Goal: Task Accomplishment & Management: Use online tool/utility

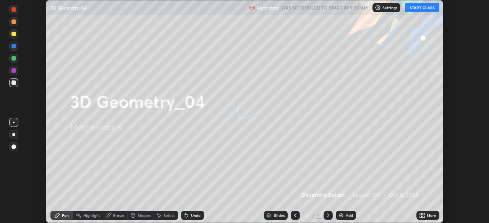
scroll to position [223, 489]
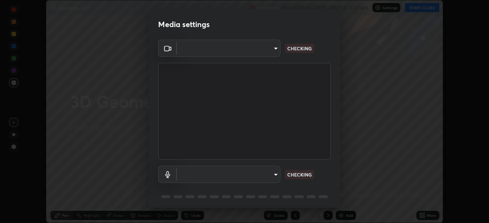
type input "f50aa59c31a81cd63e690f38043470634f0d4dfb3afc2b6e88560fc8d006a56f"
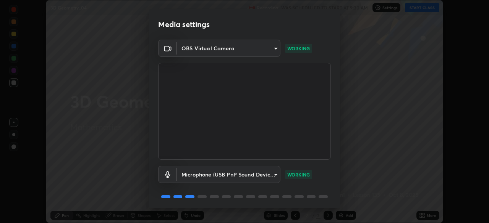
click at [277, 178] on body "Erase all 3D Geometry_04 Recording WAS SCHEDULED TO START AT 9:30 AM Settings S…" at bounding box center [244, 111] width 489 height 223
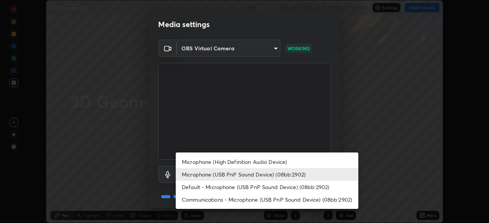
click at [261, 191] on li "Default - Microphone (USB PnP Sound Device) (08bb:2902)" at bounding box center [267, 187] width 182 height 13
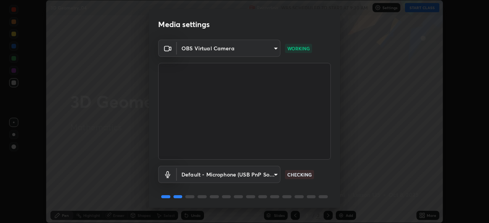
click at [274, 177] on body "Erase all 3D Geometry_04 Recording WAS SCHEDULED TO START AT 9:30 AM Settings S…" at bounding box center [244, 111] width 489 height 223
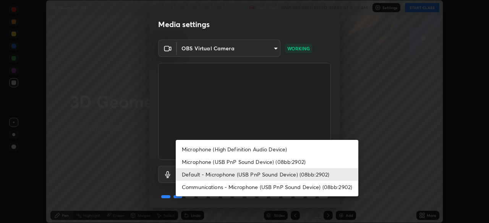
click at [284, 165] on li "Microphone (USB PnP Sound Device) (08bb:2902)" at bounding box center [267, 162] width 182 height 13
type input "b09d853f8b872594d9b48bab0b1f79f4e6882331f846fd2ecf8ee502237e2820"
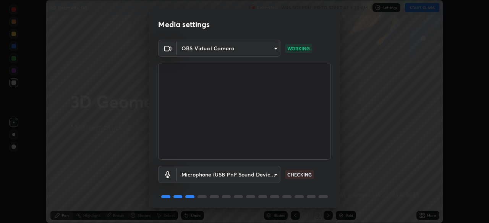
scroll to position [27, 0]
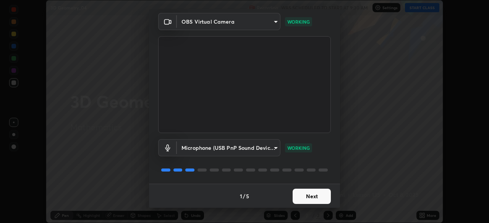
click at [318, 200] on button "Next" at bounding box center [311, 196] width 38 height 15
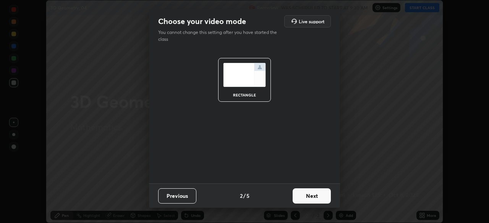
scroll to position [0, 0]
click at [321, 200] on button "Next" at bounding box center [311, 196] width 38 height 15
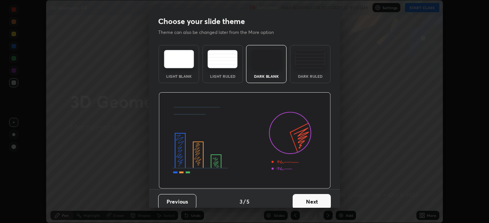
click at [324, 200] on button "Next" at bounding box center [311, 201] width 38 height 15
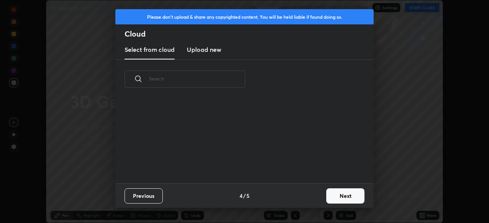
click at [336, 197] on button "Next" at bounding box center [345, 196] width 38 height 15
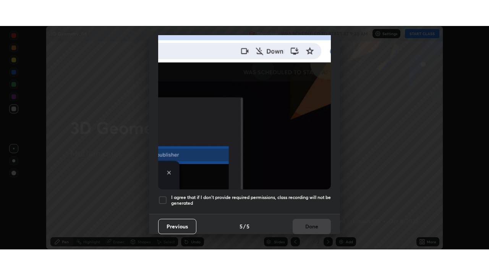
scroll to position [182, 0]
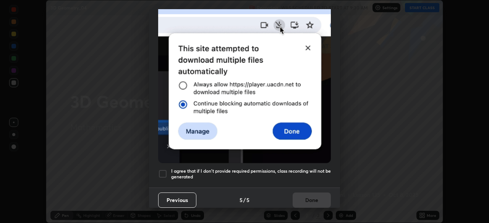
click at [166, 171] on div at bounding box center [162, 173] width 9 height 9
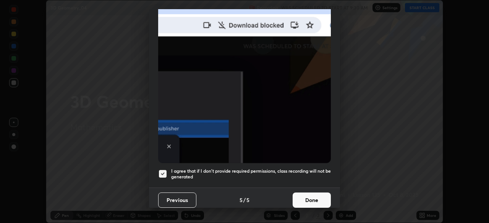
click at [316, 200] on button "Done" at bounding box center [311, 200] width 38 height 15
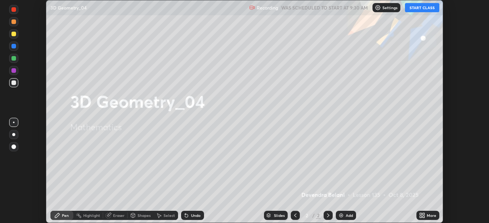
click at [425, 8] on button "START CLASS" at bounding box center [422, 7] width 34 height 9
click at [348, 215] on div "Add" at bounding box center [348, 216] width 7 height 4
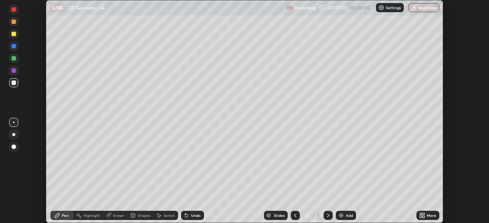
click at [420, 214] on icon at bounding box center [421, 214] width 2 height 2
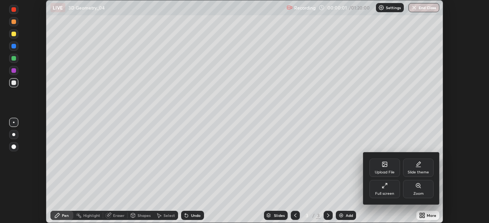
click at [392, 194] on div "Full screen" at bounding box center [384, 194] width 19 height 4
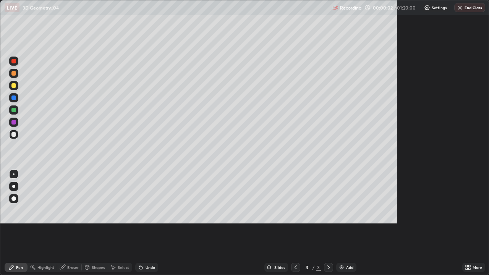
scroll to position [275, 489]
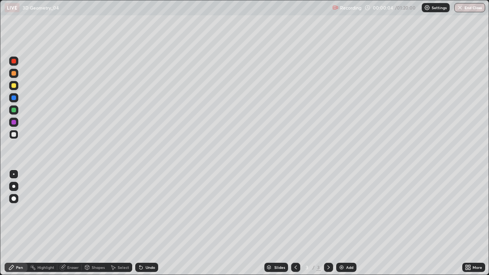
click at [14, 86] on div at bounding box center [13, 85] width 5 height 5
click at [15, 113] on div at bounding box center [13, 109] width 9 height 9
click at [13, 134] on div at bounding box center [13, 134] width 5 height 5
click at [13, 86] on div at bounding box center [13, 85] width 5 height 5
click at [15, 113] on div at bounding box center [13, 109] width 9 height 9
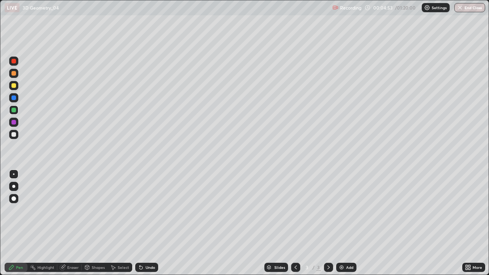
click at [153, 223] on div "Undo" at bounding box center [150, 267] width 10 height 4
click at [341, 223] on img at bounding box center [341, 267] width 6 height 6
click at [294, 223] on icon at bounding box center [295, 267] width 2 height 4
click at [14, 86] on div at bounding box center [13, 85] width 5 height 5
click at [344, 223] on div "Add" at bounding box center [346, 267] width 20 height 9
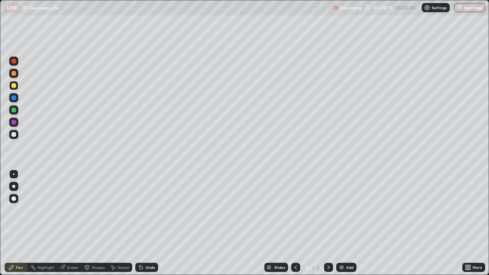
click at [14, 134] on div at bounding box center [13, 134] width 5 height 5
click at [14, 135] on div at bounding box center [13, 134] width 5 height 5
click at [14, 86] on div at bounding box center [13, 85] width 5 height 5
click at [326, 223] on icon at bounding box center [328, 267] width 6 height 6
click at [328, 223] on icon at bounding box center [328, 267] width 6 height 6
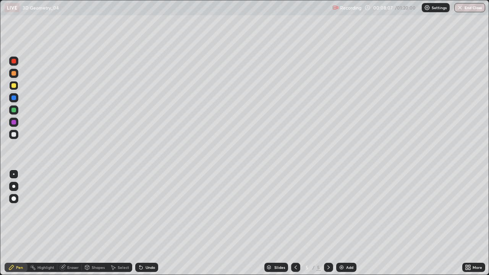
click at [328, 223] on icon at bounding box center [328, 267] width 6 height 6
click at [344, 223] on img at bounding box center [341, 267] width 6 height 6
click at [16, 137] on div at bounding box center [13, 134] width 9 height 9
click at [14, 110] on div at bounding box center [13, 110] width 5 height 5
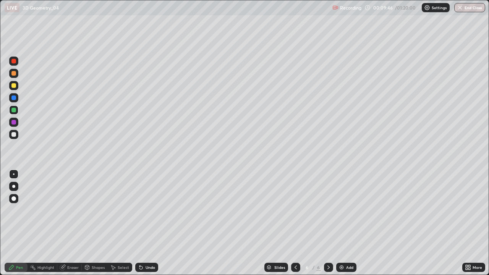
click at [14, 98] on div at bounding box center [13, 97] width 5 height 5
click at [340, 223] on img at bounding box center [341, 267] width 6 height 6
click at [14, 86] on div at bounding box center [13, 85] width 5 height 5
click at [14, 73] on div at bounding box center [13, 73] width 5 height 5
click at [344, 223] on img at bounding box center [341, 267] width 6 height 6
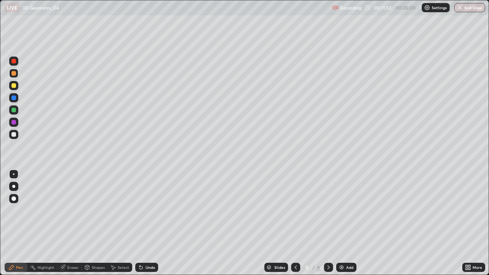
click at [149, 223] on div "Undo" at bounding box center [146, 267] width 23 height 9
click at [150, 223] on div "Undo" at bounding box center [146, 267] width 23 height 9
click at [77, 223] on div "Eraser" at bounding box center [72, 267] width 11 height 4
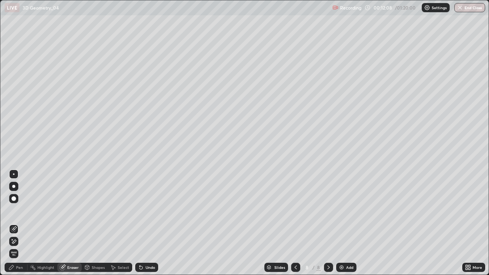
click at [16, 223] on div "Pen" at bounding box center [19, 267] width 7 height 4
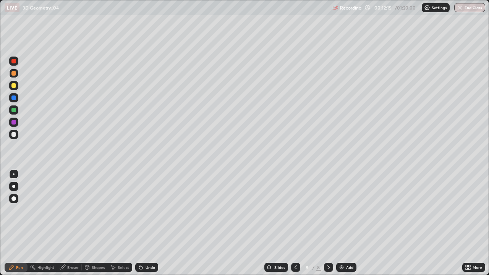
click at [15, 137] on div at bounding box center [13, 134] width 9 height 9
click at [139, 223] on icon at bounding box center [140, 267] width 3 height 3
click at [136, 223] on div "Undo" at bounding box center [146, 267] width 23 height 9
click at [135, 223] on div "Undo" at bounding box center [146, 267] width 23 height 9
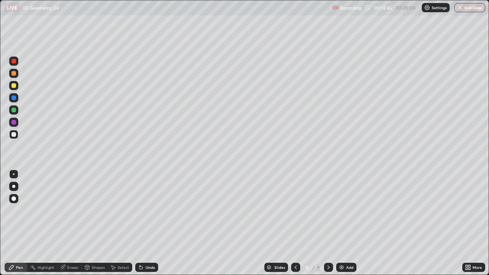
click at [136, 223] on div "Undo" at bounding box center [146, 267] width 23 height 9
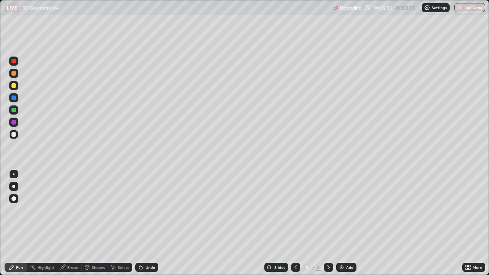
click at [147, 223] on div "Undo" at bounding box center [150, 267] width 10 height 4
click at [145, 223] on div "Undo" at bounding box center [150, 267] width 10 height 4
click at [15, 135] on div at bounding box center [13, 134] width 5 height 5
click at [139, 223] on icon at bounding box center [140, 267] width 3 height 3
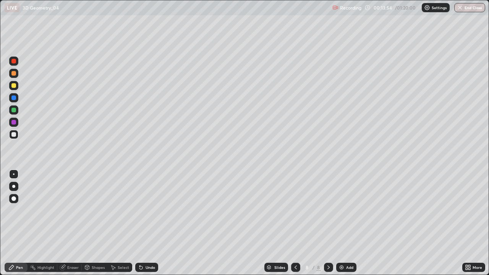
click at [138, 223] on icon at bounding box center [141, 267] width 6 height 6
click at [139, 223] on icon at bounding box center [140, 267] width 3 height 3
click at [141, 223] on icon at bounding box center [141, 267] width 6 height 6
click at [140, 223] on icon at bounding box center [140, 267] width 3 height 3
click at [139, 223] on icon at bounding box center [141, 267] width 6 height 6
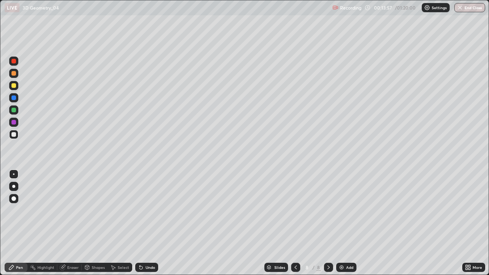
click at [139, 223] on icon at bounding box center [141, 267] width 6 height 6
click at [139, 223] on icon at bounding box center [140, 267] width 3 height 3
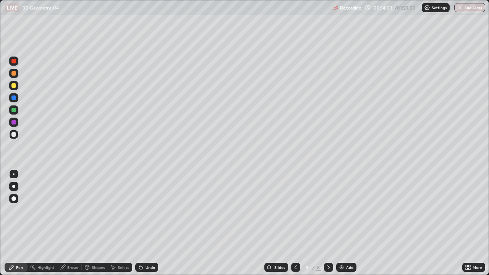
click at [13, 122] on div at bounding box center [13, 122] width 5 height 5
click at [144, 223] on div "Undo" at bounding box center [146, 267] width 23 height 9
click at [145, 223] on div "Undo" at bounding box center [146, 267] width 23 height 9
click at [140, 223] on icon at bounding box center [140, 267] width 3 height 3
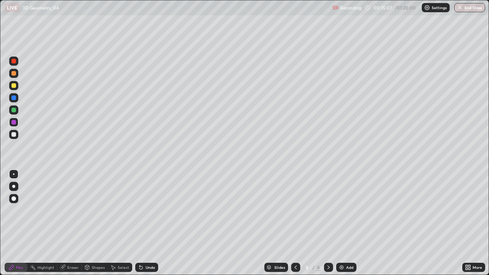
click at [139, 223] on icon at bounding box center [140, 267] width 3 height 3
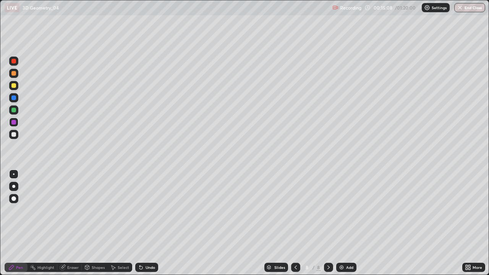
click at [139, 223] on icon at bounding box center [140, 267] width 3 height 3
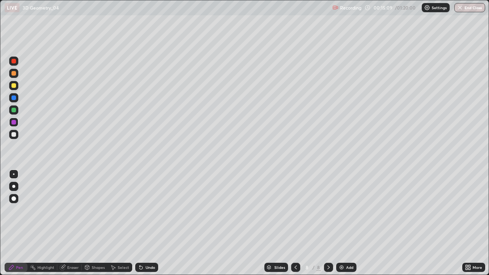
click at [139, 223] on icon at bounding box center [140, 267] width 3 height 3
click at [140, 223] on icon at bounding box center [140, 267] width 3 height 3
click at [139, 223] on icon at bounding box center [140, 267] width 3 height 3
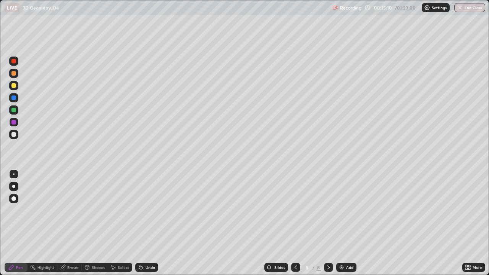
click at [139, 223] on icon at bounding box center [140, 267] width 3 height 3
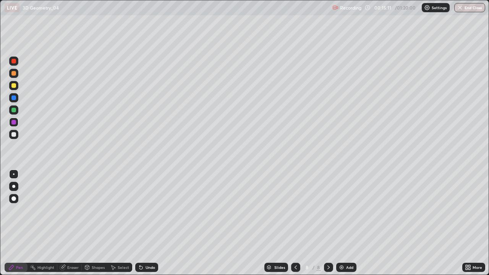
click at [139, 223] on icon at bounding box center [140, 267] width 3 height 3
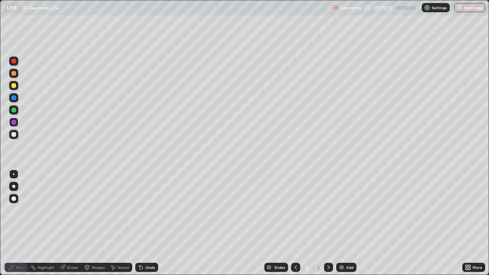
click at [139, 223] on icon at bounding box center [140, 267] width 3 height 3
click at [140, 223] on icon at bounding box center [141, 267] width 6 height 6
click at [139, 223] on icon at bounding box center [139, 265] width 1 height 1
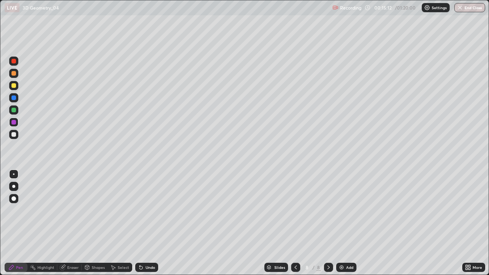
click at [139, 223] on icon at bounding box center [139, 265] width 1 height 1
click at [143, 223] on div "Undo" at bounding box center [146, 267] width 23 height 9
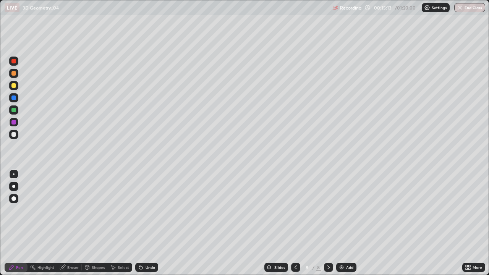
click at [143, 223] on div "Undo" at bounding box center [146, 267] width 23 height 9
click at [143, 223] on icon at bounding box center [141, 267] width 6 height 6
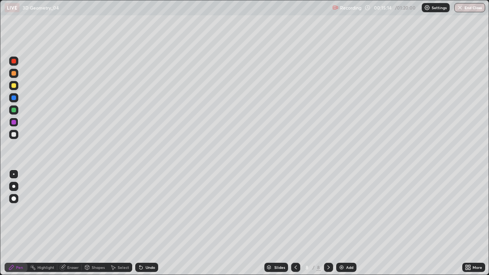
click at [143, 223] on icon at bounding box center [141, 267] width 6 height 6
click at [141, 223] on icon at bounding box center [140, 267] width 3 height 3
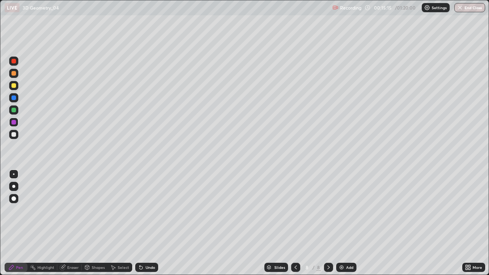
click at [140, 223] on icon at bounding box center [140, 267] width 3 height 3
click at [139, 223] on icon at bounding box center [140, 267] width 3 height 3
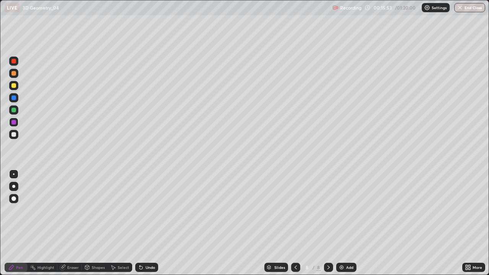
click at [147, 223] on div "Undo" at bounding box center [150, 267] width 10 height 4
click at [145, 223] on div "Undo" at bounding box center [150, 267] width 10 height 4
click at [147, 223] on div "Undo" at bounding box center [150, 267] width 10 height 4
click at [150, 223] on div "Undo" at bounding box center [150, 267] width 10 height 4
click at [145, 223] on div "Undo" at bounding box center [150, 267] width 10 height 4
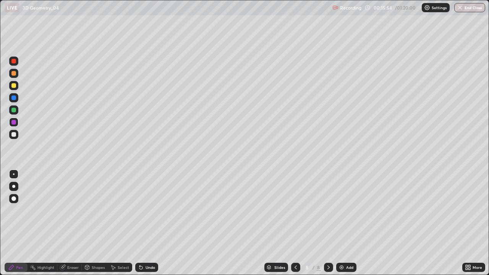
click at [146, 223] on div "Undo" at bounding box center [150, 267] width 10 height 4
click at [147, 223] on div "Undo" at bounding box center [150, 267] width 10 height 4
click at [145, 223] on div "Undo" at bounding box center [150, 267] width 10 height 4
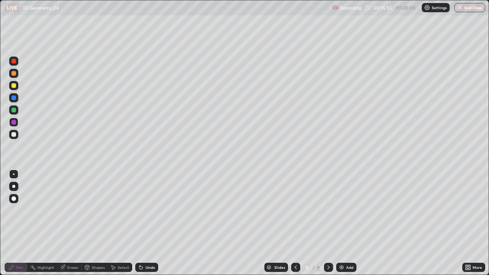
click at [144, 223] on div "Undo" at bounding box center [146, 267] width 23 height 9
click at [142, 223] on icon at bounding box center [141, 267] width 6 height 6
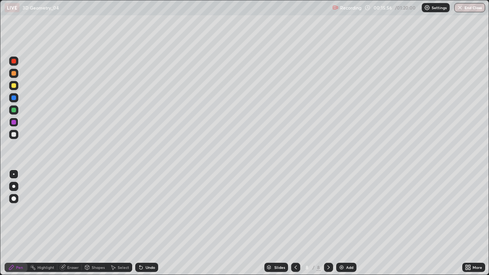
click at [142, 223] on icon at bounding box center [141, 267] width 6 height 6
click at [143, 223] on icon at bounding box center [141, 267] width 6 height 6
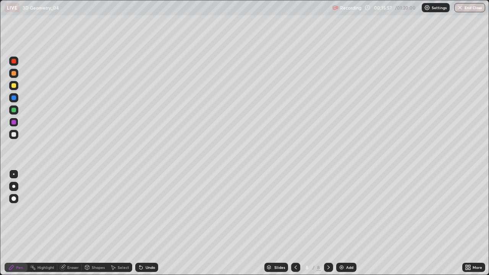
click at [143, 223] on icon at bounding box center [141, 267] width 6 height 6
click at [143, 223] on div "Undo" at bounding box center [146, 267] width 23 height 9
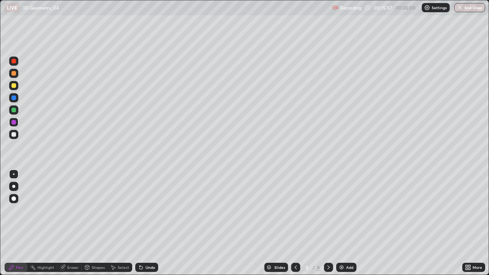
click at [143, 223] on div "Undo" at bounding box center [146, 267] width 23 height 9
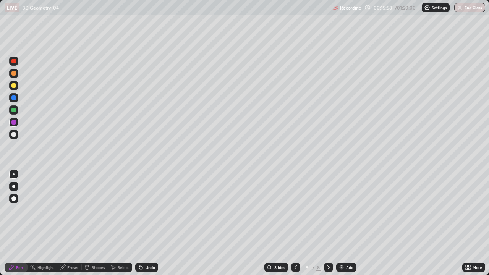
click at [143, 223] on div "Undo" at bounding box center [146, 267] width 23 height 9
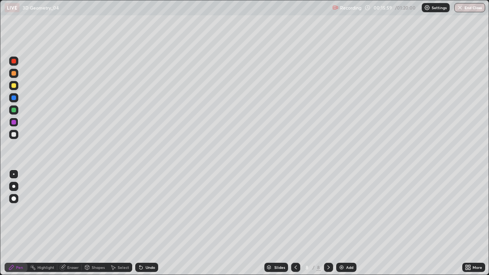
click at [143, 223] on div "Undo" at bounding box center [146, 267] width 23 height 9
click at [140, 223] on icon at bounding box center [140, 267] width 3 height 3
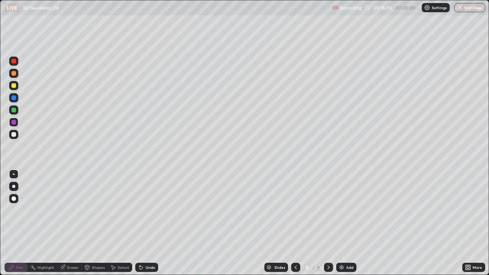
click at [140, 223] on icon at bounding box center [140, 267] width 3 height 3
click at [11, 101] on div at bounding box center [13, 97] width 9 height 9
click at [128, 223] on div "Select" at bounding box center [123, 267] width 11 height 4
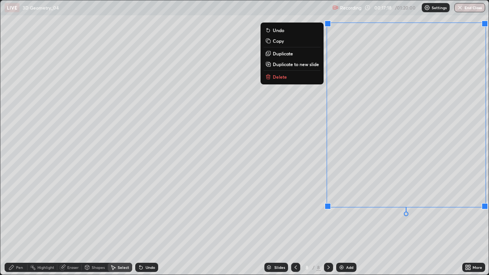
click at [277, 77] on p "Delete" at bounding box center [280, 77] width 14 height 6
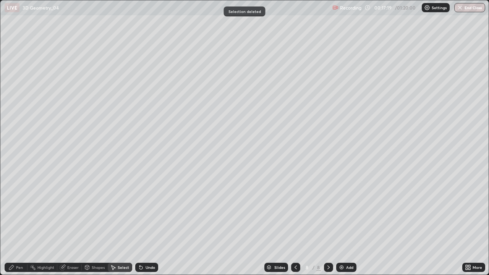
click at [23, 223] on div "Pen" at bounding box center [19, 267] width 7 height 4
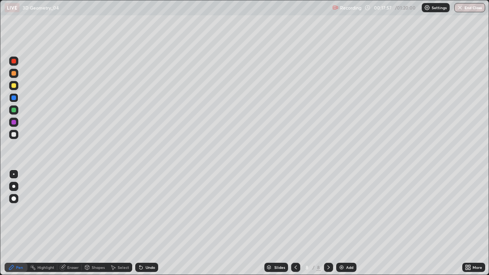
click at [144, 223] on div "Undo" at bounding box center [146, 267] width 23 height 9
click at [146, 223] on div "Undo" at bounding box center [150, 267] width 10 height 4
click at [145, 223] on div "Undo" at bounding box center [150, 267] width 10 height 4
click at [341, 223] on img at bounding box center [341, 267] width 6 height 6
click at [13, 85] on div at bounding box center [13, 85] width 5 height 5
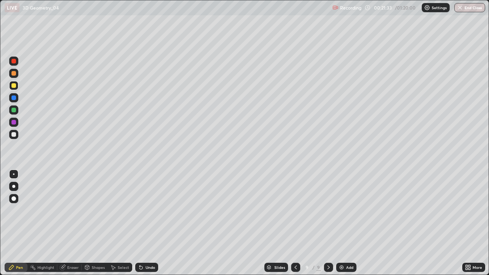
click at [15, 137] on div at bounding box center [13, 134] width 9 height 9
click at [14, 85] on div at bounding box center [13, 85] width 5 height 5
click at [14, 86] on div at bounding box center [13, 85] width 5 height 5
click at [15, 114] on div at bounding box center [13, 109] width 9 height 9
click at [346, 223] on div "Add" at bounding box center [349, 267] width 7 height 4
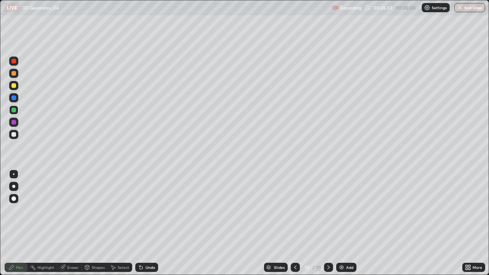
click at [13, 84] on div at bounding box center [13, 85] width 5 height 5
click at [153, 223] on div "Undo" at bounding box center [150, 267] width 10 height 4
click at [15, 136] on div at bounding box center [13, 134] width 5 height 5
click at [14, 110] on div at bounding box center [13, 110] width 5 height 5
click at [14, 87] on div at bounding box center [13, 85] width 5 height 5
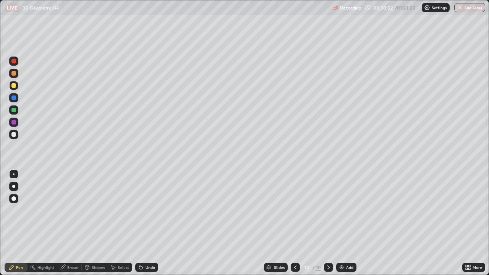
click at [341, 223] on img at bounding box center [341, 267] width 6 height 6
click at [119, 223] on div "Select" at bounding box center [123, 267] width 11 height 4
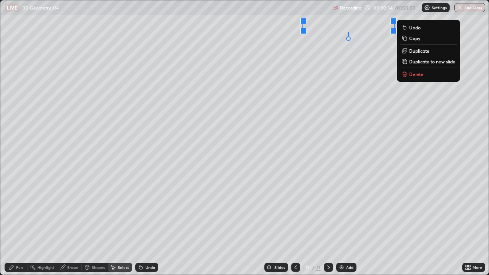
click at [414, 78] on button "Delete" at bounding box center [428, 73] width 57 height 9
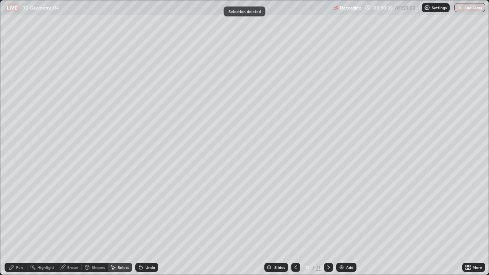
click at [22, 223] on div "Pen" at bounding box center [19, 267] width 7 height 4
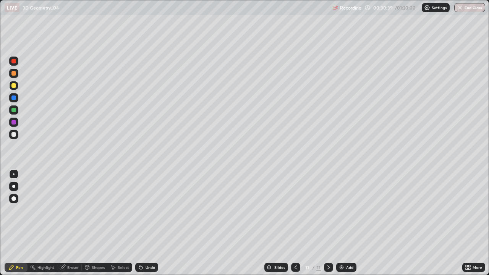
click at [72, 223] on div "Eraser" at bounding box center [72, 267] width 11 height 4
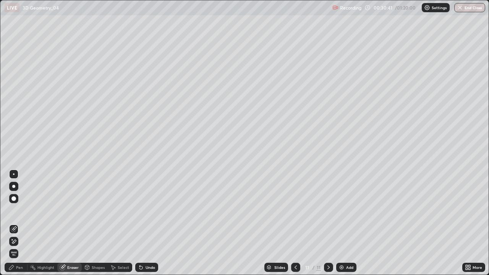
click at [19, 223] on div "Pen" at bounding box center [19, 267] width 7 height 4
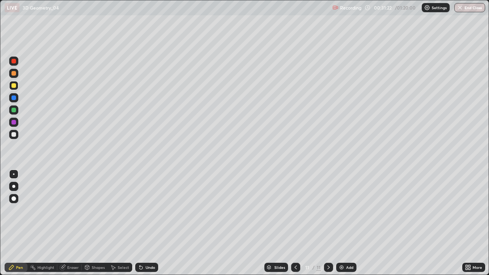
click at [14, 137] on div at bounding box center [13, 134] width 9 height 9
click at [150, 223] on div "Undo" at bounding box center [146, 267] width 23 height 9
click at [154, 223] on div "Undo" at bounding box center [146, 267] width 23 height 9
click at [152, 223] on div "Undo" at bounding box center [146, 267] width 23 height 9
click at [12, 110] on div at bounding box center [13, 110] width 5 height 5
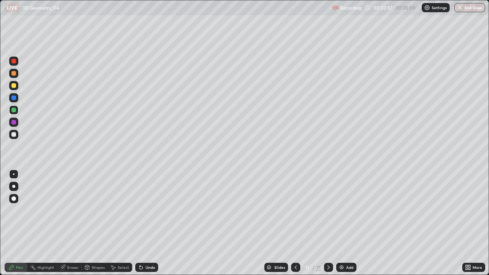
click at [139, 223] on icon at bounding box center [139, 265] width 1 height 1
click at [138, 223] on icon at bounding box center [141, 267] width 6 height 6
click at [147, 223] on div "Undo" at bounding box center [150, 267] width 10 height 4
click at [146, 223] on div "Undo" at bounding box center [146, 267] width 23 height 9
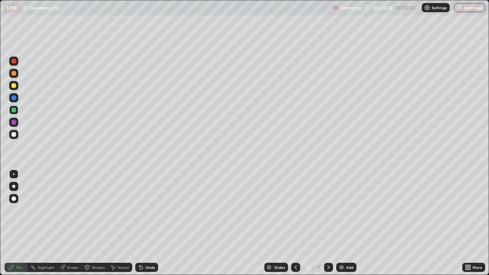
click at [150, 223] on div "Undo" at bounding box center [150, 267] width 10 height 4
click at [74, 223] on div "Eraser" at bounding box center [69, 267] width 24 height 9
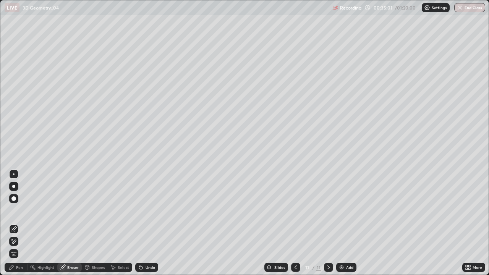
click at [18, 223] on div "Pen" at bounding box center [19, 267] width 7 height 4
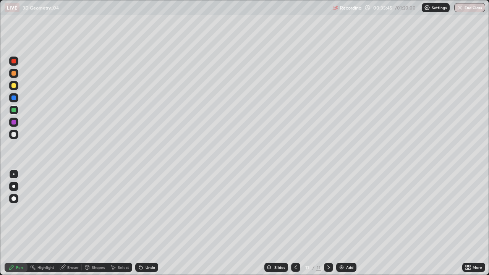
click at [147, 223] on div "Undo" at bounding box center [146, 267] width 23 height 9
click at [146, 223] on div "Undo" at bounding box center [150, 267] width 10 height 4
click at [144, 223] on div "Undo" at bounding box center [146, 267] width 23 height 9
click at [11, 123] on div at bounding box center [13, 122] width 5 height 5
click at [14, 88] on div at bounding box center [13, 85] width 9 height 9
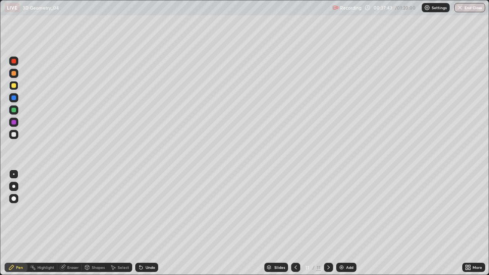
click at [13, 111] on div at bounding box center [13, 110] width 5 height 5
click at [13, 87] on div at bounding box center [13, 85] width 5 height 5
click at [339, 223] on img at bounding box center [341, 267] width 6 height 6
click at [141, 223] on icon at bounding box center [140, 267] width 3 height 3
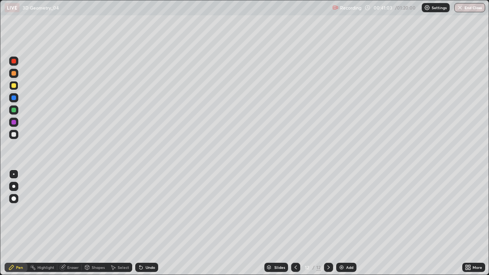
click at [142, 223] on icon at bounding box center [141, 267] width 6 height 6
click at [141, 223] on icon at bounding box center [141, 267] width 6 height 6
click at [140, 223] on icon at bounding box center [140, 267] width 3 height 3
click at [147, 223] on div "Undo" at bounding box center [150, 267] width 10 height 4
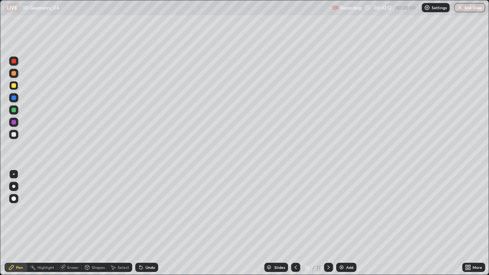
click at [144, 223] on div "Undo" at bounding box center [146, 267] width 23 height 9
click at [147, 223] on div "Undo" at bounding box center [150, 267] width 10 height 4
click at [148, 223] on div "Undo" at bounding box center [150, 267] width 10 height 4
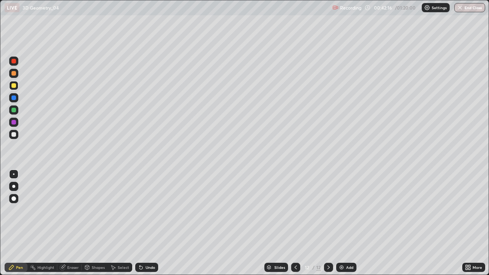
click at [151, 223] on div "Undo" at bounding box center [150, 267] width 10 height 4
click at [155, 223] on div "Undo" at bounding box center [146, 267] width 23 height 9
click at [148, 223] on div "Undo" at bounding box center [150, 267] width 10 height 4
click at [151, 223] on div "Undo" at bounding box center [150, 267] width 10 height 4
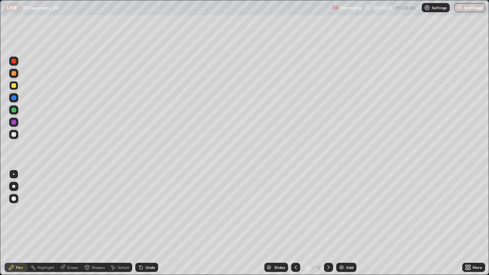
click at [14, 60] on div at bounding box center [13, 61] width 5 height 5
click at [13, 121] on div at bounding box center [13, 122] width 5 height 5
click at [14, 72] on div at bounding box center [13, 73] width 5 height 5
click at [148, 223] on div "Undo" at bounding box center [150, 267] width 10 height 4
click at [148, 223] on div "Undo" at bounding box center [146, 267] width 23 height 9
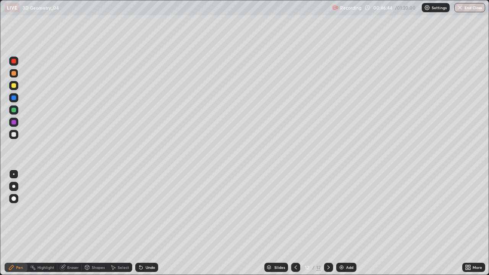
click at [152, 223] on div "Undo" at bounding box center [150, 267] width 10 height 4
click at [153, 223] on div "Undo" at bounding box center [150, 267] width 10 height 4
click at [14, 98] on div at bounding box center [13, 97] width 5 height 5
click at [17, 113] on div at bounding box center [13, 109] width 9 height 9
click at [127, 223] on div "Select" at bounding box center [123, 267] width 11 height 4
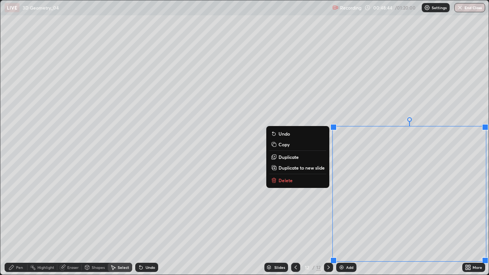
click at [287, 183] on p "Delete" at bounding box center [285, 180] width 14 height 6
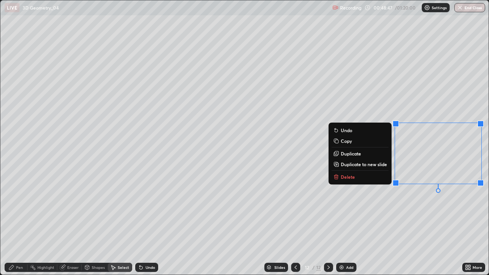
click at [363, 176] on button "Delete" at bounding box center [359, 176] width 57 height 9
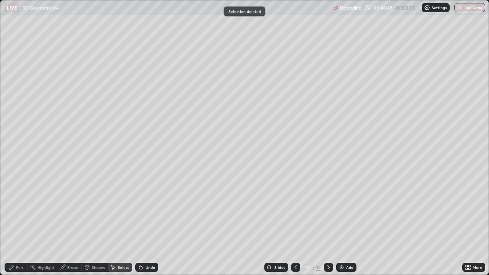
click at [19, 223] on div "Pen" at bounding box center [19, 267] width 7 height 4
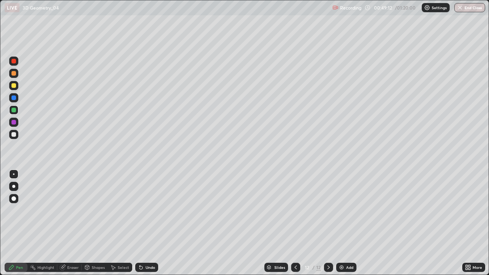
click at [150, 223] on div "Undo" at bounding box center [150, 267] width 10 height 4
click at [147, 223] on div "Undo" at bounding box center [146, 267] width 23 height 9
click at [147, 223] on div "Undo" at bounding box center [150, 267] width 10 height 4
click at [146, 223] on div "Undo" at bounding box center [146, 267] width 23 height 9
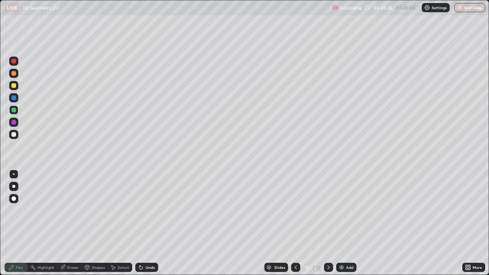
click at [147, 223] on div "Undo" at bounding box center [146, 267] width 23 height 9
click at [143, 223] on div "Undo" at bounding box center [146, 267] width 23 height 9
click at [76, 223] on div "Eraser" at bounding box center [72, 267] width 11 height 4
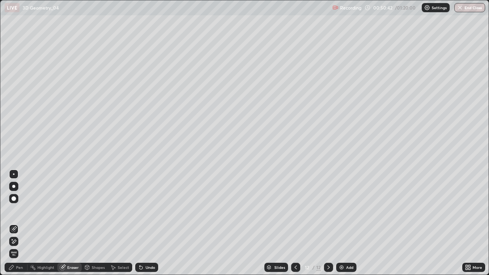
click at [19, 223] on div "Pen" at bounding box center [19, 267] width 7 height 4
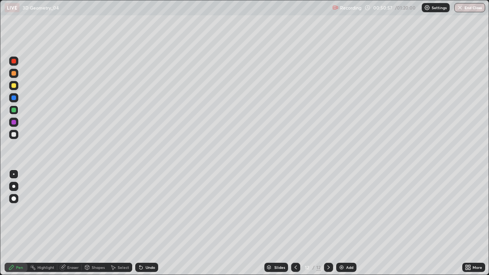
click at [72, 223] on div "Eraser" at bounding box center [72, 267] width 11 height 4
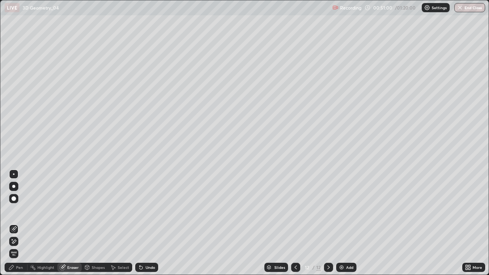
click at [13, 223] on icon at bounding box center [11, 267] width 6 height 6
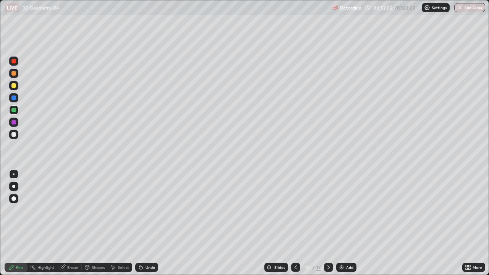
click at [13, 60] on div at bounding box center [13, 61] width 5 height 5
click at [121, 223] on div "Select" at bounding box center [123, 267] width 11 height 4
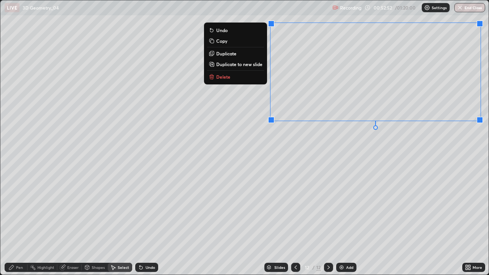
click at [243, 77] on button "Delete" at bounding box center [235, 76] width 57 height 9
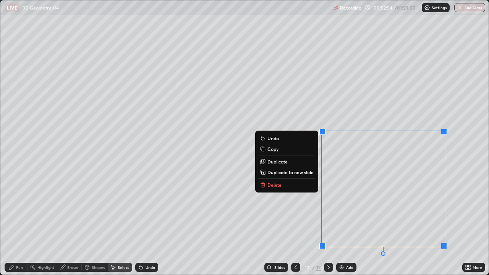
click at [304, 184] on button "Delete" at bounding box center [286, 184] width 57 height 9
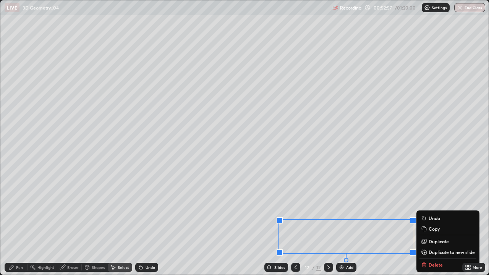
click at [431, 223] on div "Slides 12 / 12 Add" at bounding box center [310, 267] width 304 height 15
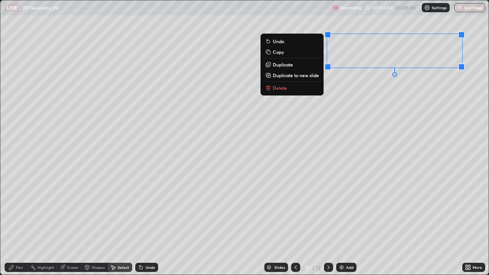
click at [313, 89] on button "Delete" at bounding box center [291, 87] width 57 height 9
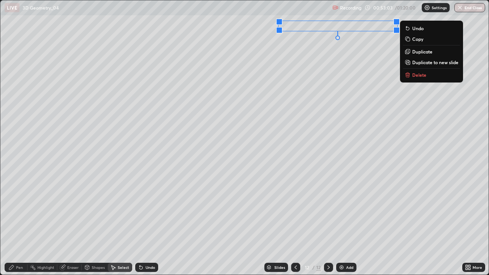
click at [417, 73] on p "Delete" at bounding box center [419, 75] width 14 height 6
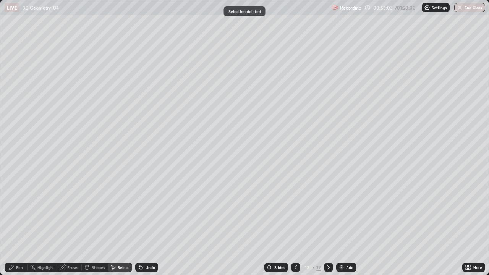
click at [341, 147] on div "0 ° Undo Copy Duplicate Duplicate to new slide Delete" at bounding box center [244, 137] width 488 height 274
click at [23, 223] on div "Pen" at bounding box center [16, 267] width 23 height 9
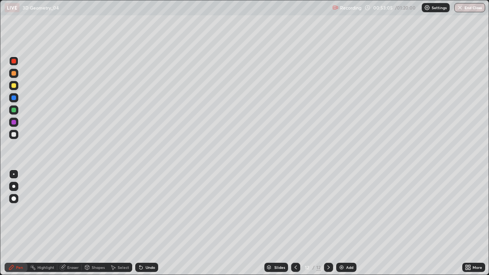
click at [13, 75] on div at bounding box center [13, 73] width 5 height 5
click at [14, 85] on div at bounding box center [13, 85] width 5 height 5
click at [139, 223] on icon at bounding box center [139, 265] width 1 height 1
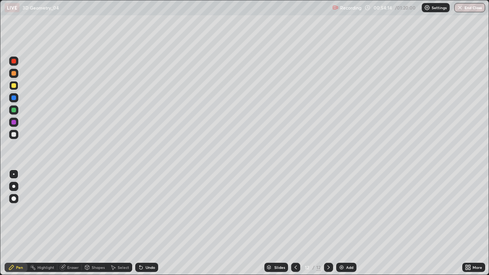
click at [139, 223] on icon at bounding box center [139, 265] width 1 height 1
click at [144, 223] on div "Undo" at bounding box center [146, 267] width 23 height 9
click at [143, 223] on icon at bounding box center [141, 267] width 6 height 6
click at [139, 223] on div "Undo" at bounding box center [146, 267] width 23 height 9
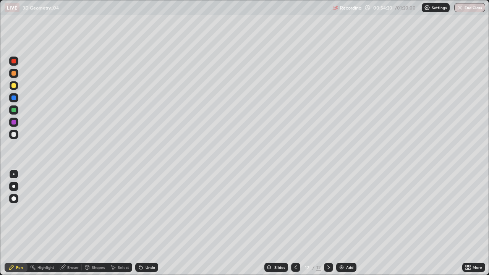
click at [138, 223] on div "Undo" at bounding box center [146, 267] width 23 height 9
click at [138, 223] on icon at bounding box center [141, 267] width 6 height 6
click at [139, 223] on div "Undo" at bounding box center [146, 267] width 23 height 9
click at [141, 223] on div "Undo" at bounding box center [146, 267] width 23 height 9
click at [143, 223] on div "Undo" at bounding box center [146, 267] width 23 height 9
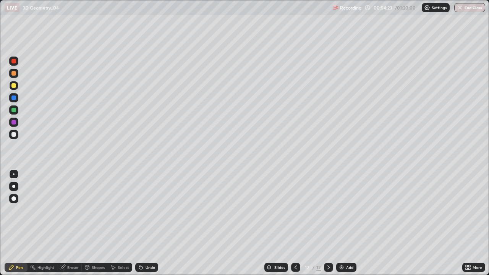
click at [142, 223] on icon at bounding box center [141, 267] width 6 height 6
click at [140, 223] on icon at bounding box center [140, 267] width 3 height 3
click at [139, 223] on icon at bounding box center [140, 267] width 3 height 3
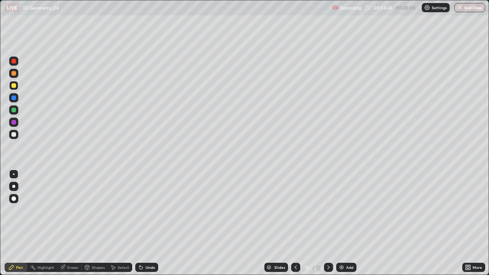
click at [139, 223] on icon at bounding box center [140, 267] width 3 height 3
click at [139, 223] on icon at bounding box center [141, 267] width 6 height 6
click at [139, 223] on icon at bounding box center [140, 267] width 3 height 3
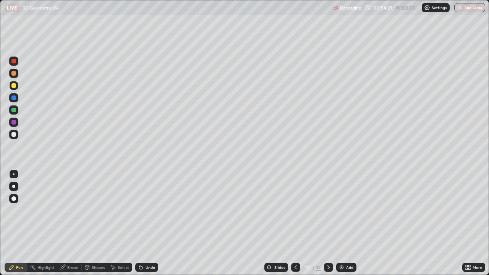
click at [14, 110] on div at bounding box center [13, 110] width 5 height 5
click at [13, 135] on div at bounding box center [13, 134] width 5 height 5
click at [123, 223] on div "Select" at bounding box center [120, 267] width 24 height 9
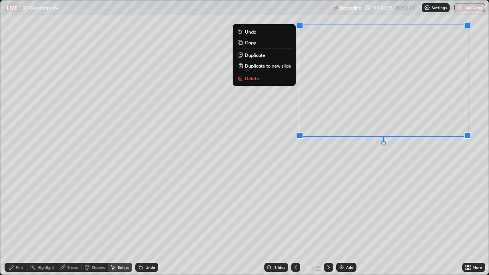
click at [284, 79] on button "Delete" at bounding box center [264, 78] width 57 height 9
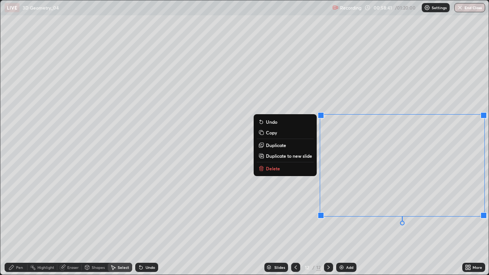
click at [297, 169] on button "Delete" at bounding box center [285, 168] width 57 height 9
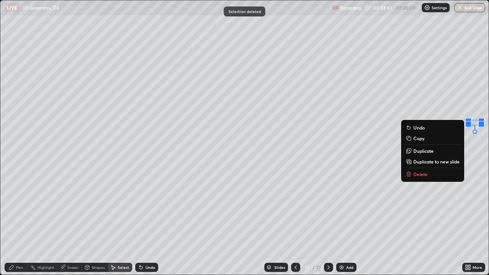
click at [418, 173] on p "Delete" at bounding box center [420, 174] width 14 height 6
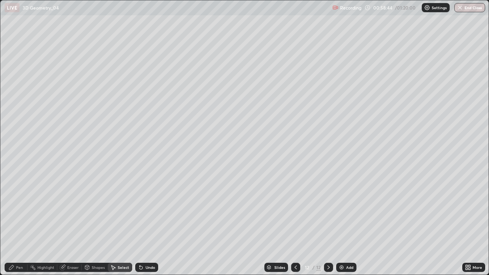
click at [31, 223] on circle at bounding box center [31, 267] width 1 height 1
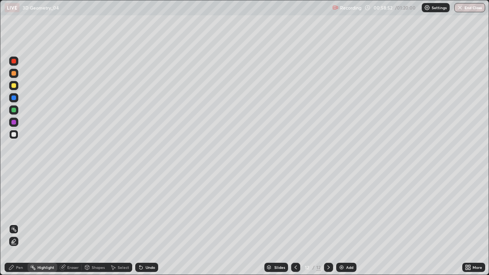
click at [17, 223] on div "Pen" at bounding box center [19, 267] width 7 height 4
click at [14, 109] on div at bounding box center [13, 110] width 5 height 5
click at [14, 110] on div at bounding box center [13, 110] width 5 height 5
click at [18, 100] on div at bounding box center [13, 97] width 9 height 9
click at [344, 223] on div "Add" at bounding box center [346, 267] width 20 height 9
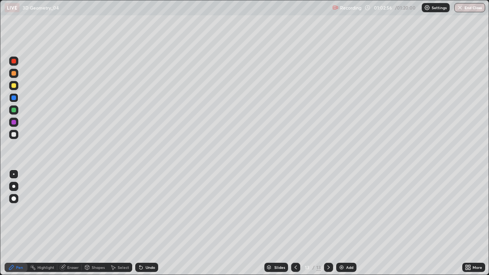
click at [15, 86] on div at bounding box center [13, 85] width 5 height 5
click at [153, 223] on div "Undo" at bounding box center [150, 267] width 10 height 4
click at [163, 223] on div "Slides 13 / 13 Add" at bounding box center [310, 267] width 304 height 15
click at [152, 223] on div "Undo" at bounding box center [146, 267] width 23 height 9
click at [140, 223] on div "Undo" at bounding box center [146, 267] width 23 height 9
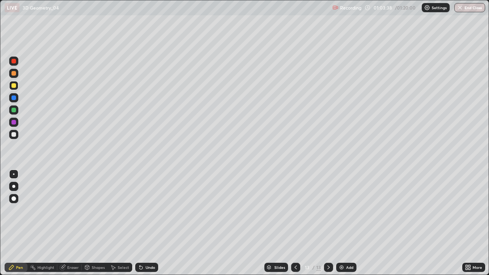
click at [140, 223] on div "Undo" at bounding box center [146, 267] width 23 height 9
click at [138, 223] on div "Undo" at bounding box center [146, 267] width 23 height 9
click at [137, 223] on div "Undo" at bounding box center [146, 267] width 23 height 9
click at [15, 60] on div at bounding box center [13, 61] width 5 height 5
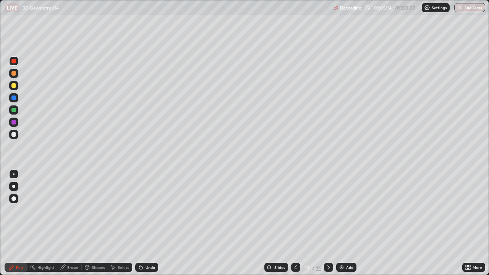
click at [13, 110] on div at bounding box center [13, 110] width 5 height 5
click at [143, 223] on div "Undo" at bounding box center [146, 267] width 23 height 9
click at [17, 86] on div at bounding box center [13, 85] width 9 height 9
click at [76, 223] on div "Eraser" at bounding box center [72, 267] width 11 height 4
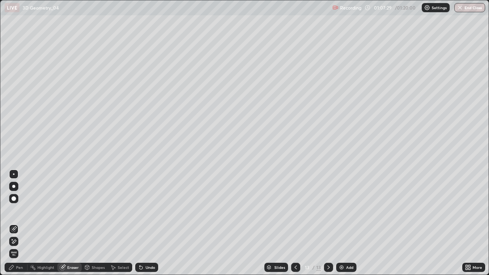
click at [15, 223] on div "Pen" at bounding box center [16, 267] width 23 height 9
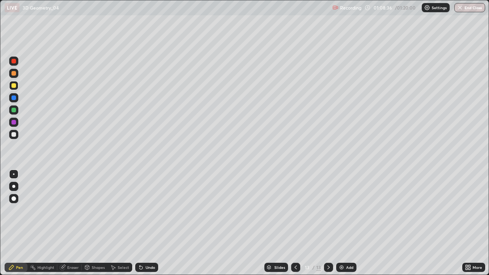
click at [12, 135] on div at bounding box center [13, 134] width 5 height 5
click at [144, 223] on div "Undo" at bounding box center [146, 267] width 23 height 9
click at [124, 223] on div "Select" at bounding box center [123, 267] width 11 height 4
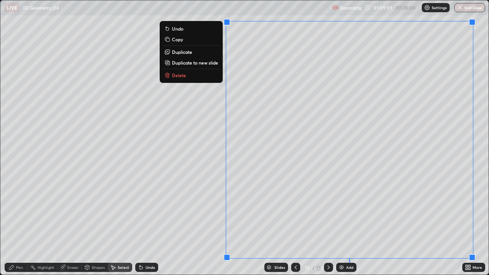
click at [205, 76] on button "Delete" at bounding box center [191, 75] width 57 height 9
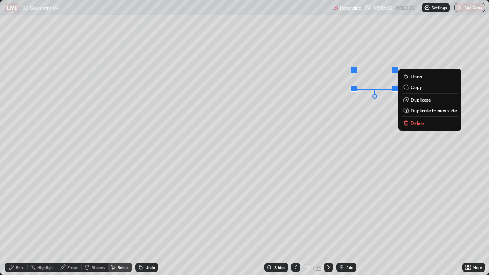
click at [414, 124] on p "Delete" at bounding box center [417, 123] width 14 height 6
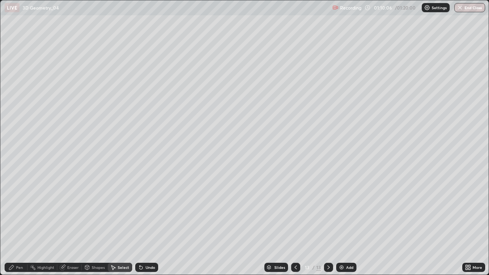
click at [14, 223] on icon at bounding box center [11, 267] width 5 height 5
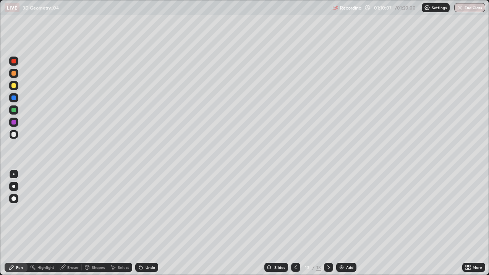
click at [13, 60] on div at bounding box center [13, 61] width 5 height 5
click at [13, 136] on div at bounding box center [13, 134] width 5 height 5
click at [466, 8] on button "End Class" at bounding box center [470, 7] width 30 height 9
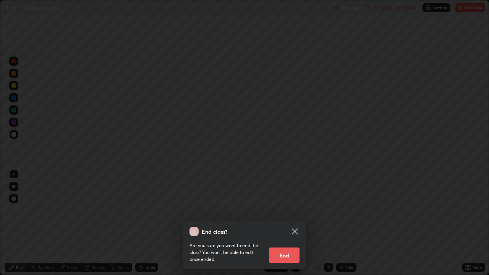
click at [292, 223] on button "End" at bounding box center [284, 254] width 31 height 15
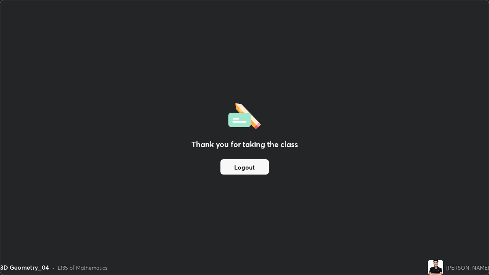
click at [484, 223] on div "[PERSON_NAME]" at bounding box center [467, 267] width 43 height 8
click at [249, 168] on button "Logout" at bounding box center [244, 166] width 48 height 15
click at [243, 168] on button "Logout" at bounding box center [244, 166] width 48 height 15
click at [238, 166] on button "Logout" at bounding box center [244, 166] width 48 height 15
